Goal: Task Accomplishment & Management: Use online tool/utility

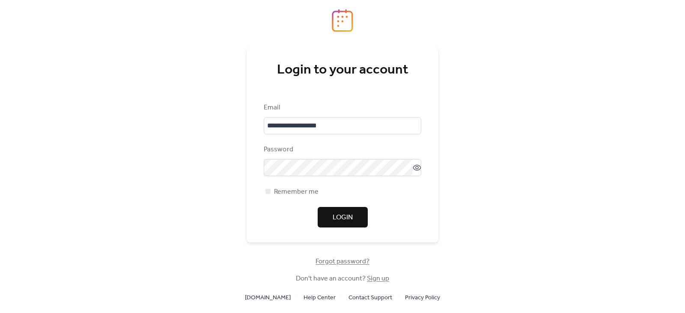
click at [337, 215] on span "Login" at bounding box center [342, 218] width 20 height 10
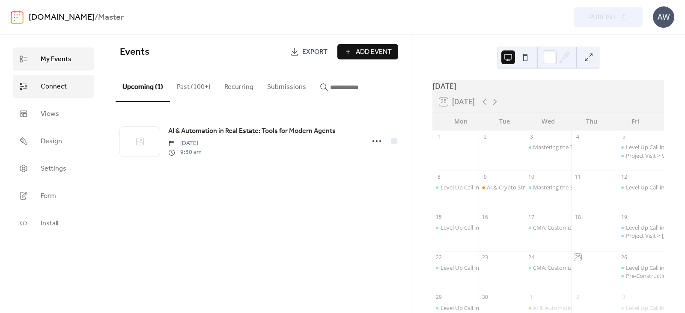
click at [60, 85] on span "Connect" at bounding box center [54, 87] width 26 height 10
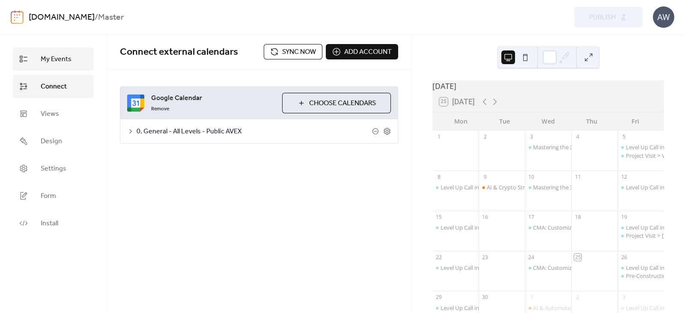
click at [59, 59] on span "My Events" at bounding box center [56, 59] width 31 height 10
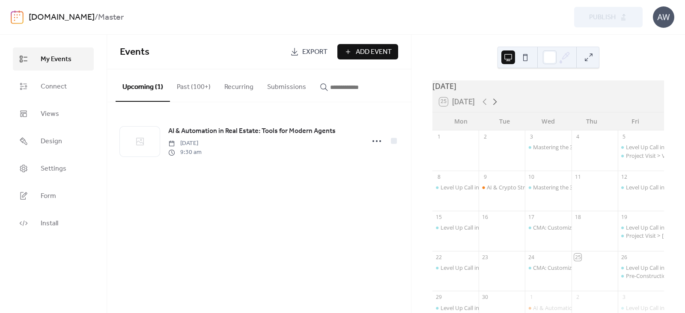
click at [499, 106] on icon at bounding box center [495, 102] width 10 height 10
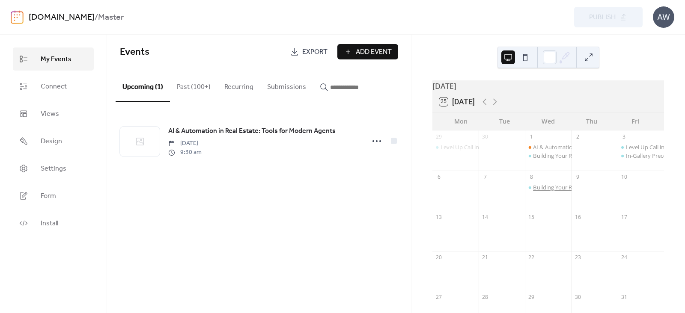
click at [546, 191] on div "Building Your Real Estate Business Plan in Spanish" at bounding box center [596, 188] width 127 height 8
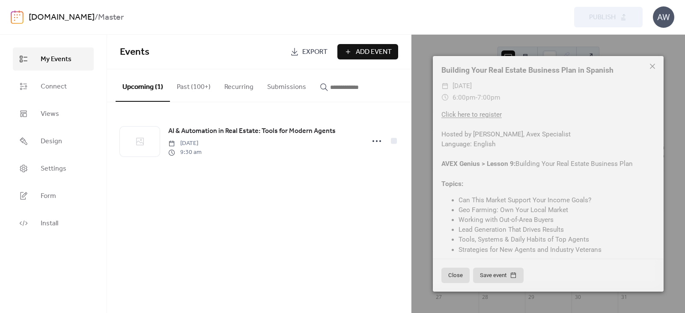
click at [651, 64] on icon at bounding box center [652, 66] width 10 height 10
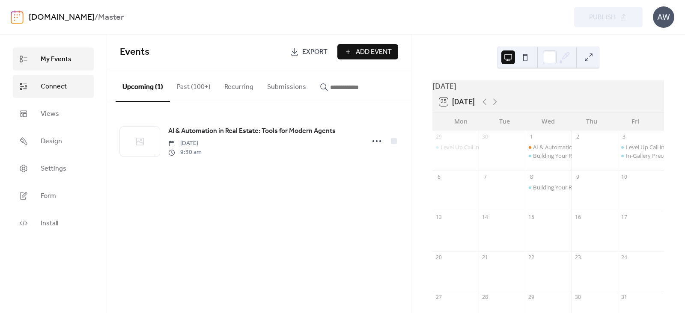
click at [54, 86] on span "Connect" at bounding box center [54, 87] width 26 height 10
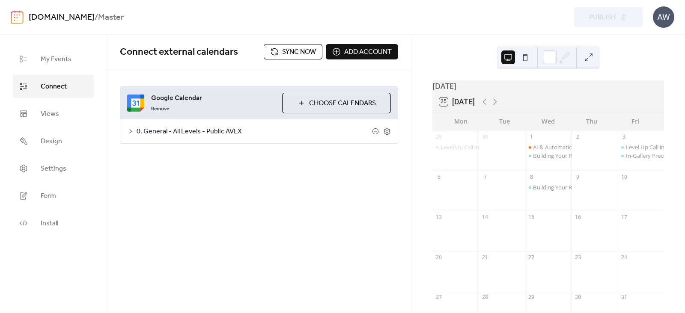
click at [303, 51] on span "Sync now" at bounding box center [299, 52] width 34 height 10
click at [49, 54] on span "My Events" at bounding box center [56, 59] width 31 height 10
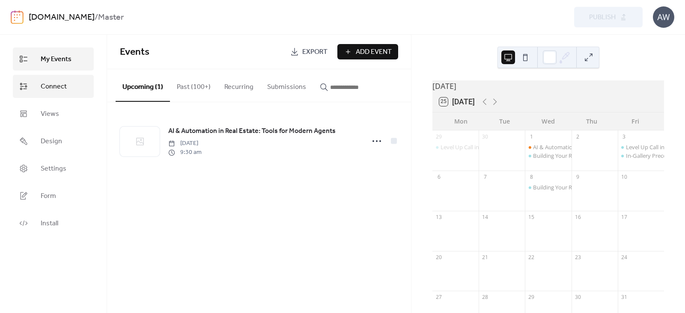
click at [50, 92] on span "Connect" at bounding box center [54, 87] width 26 height 10
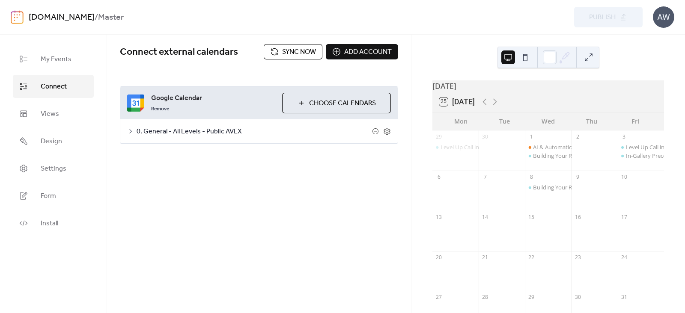
click at [292, 50] on span "Sync now" at bounding box center [299, 52] width 34 height 10
click at [52, 56] on span "My Events" at bounding box center [56, 59] width 31 height 10
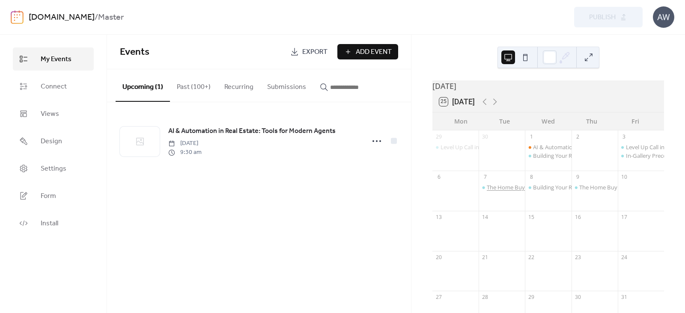
click at [509, 191] on div "The Home Buying Process from A to Z in English" at bounding box center [548, 188] width 122 height 8
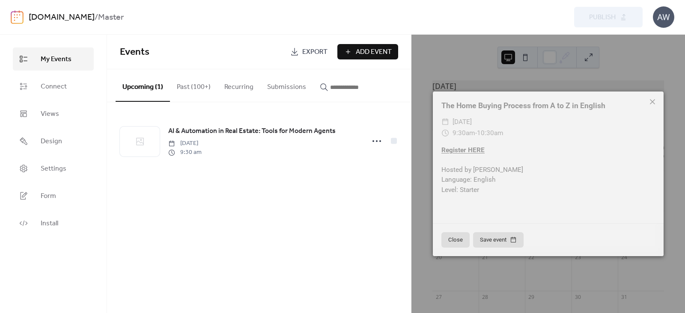
click at [652, 99] on icon at bounding box center [652, 102] width 10 height 10
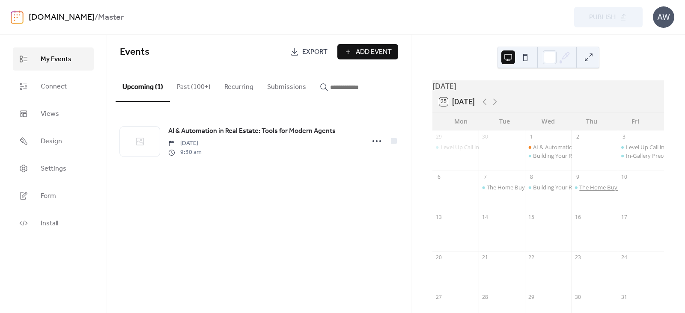
click at [597, 191] on div "The Home Buying Process from A to Z in Spanish" at bounding box center [641, 188] width 124 height 8
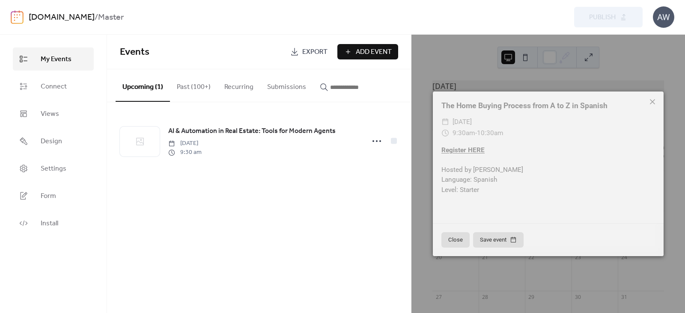
click at [650, 103] on icon at bounding box center [652, 101] width 5 height 5
